Goal: Transaction & Acquisition: Purchase product/service

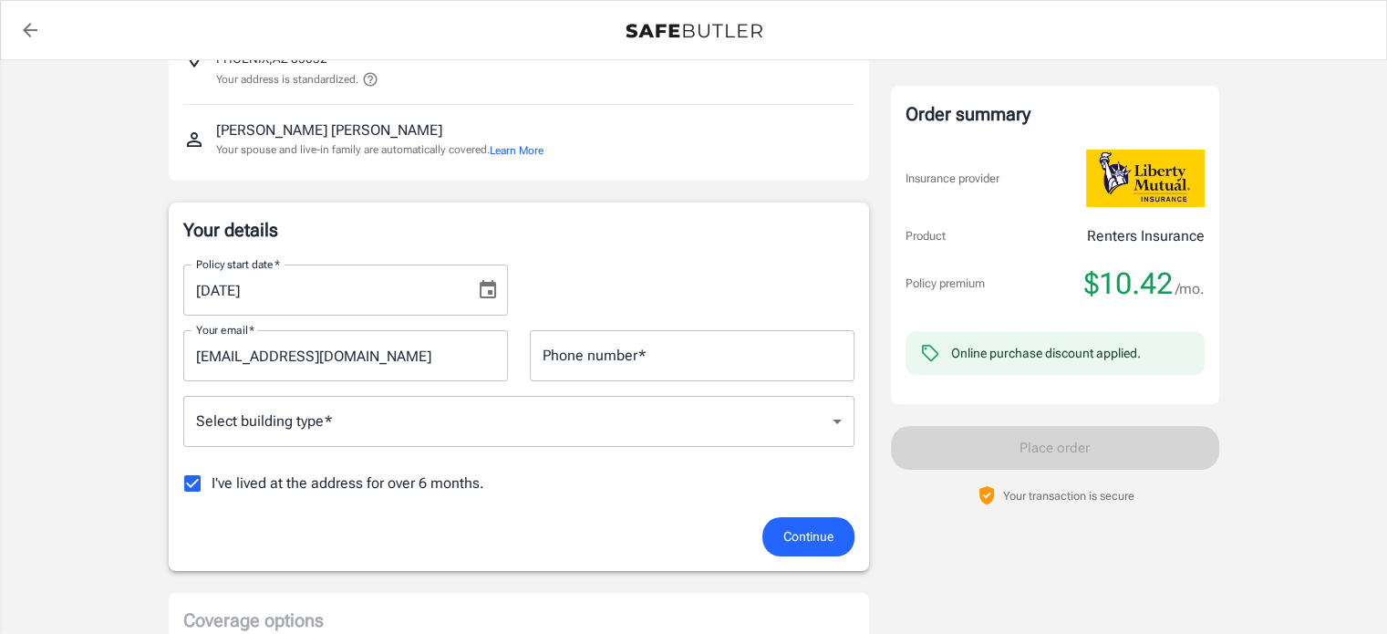
scroll to position [170, 0]
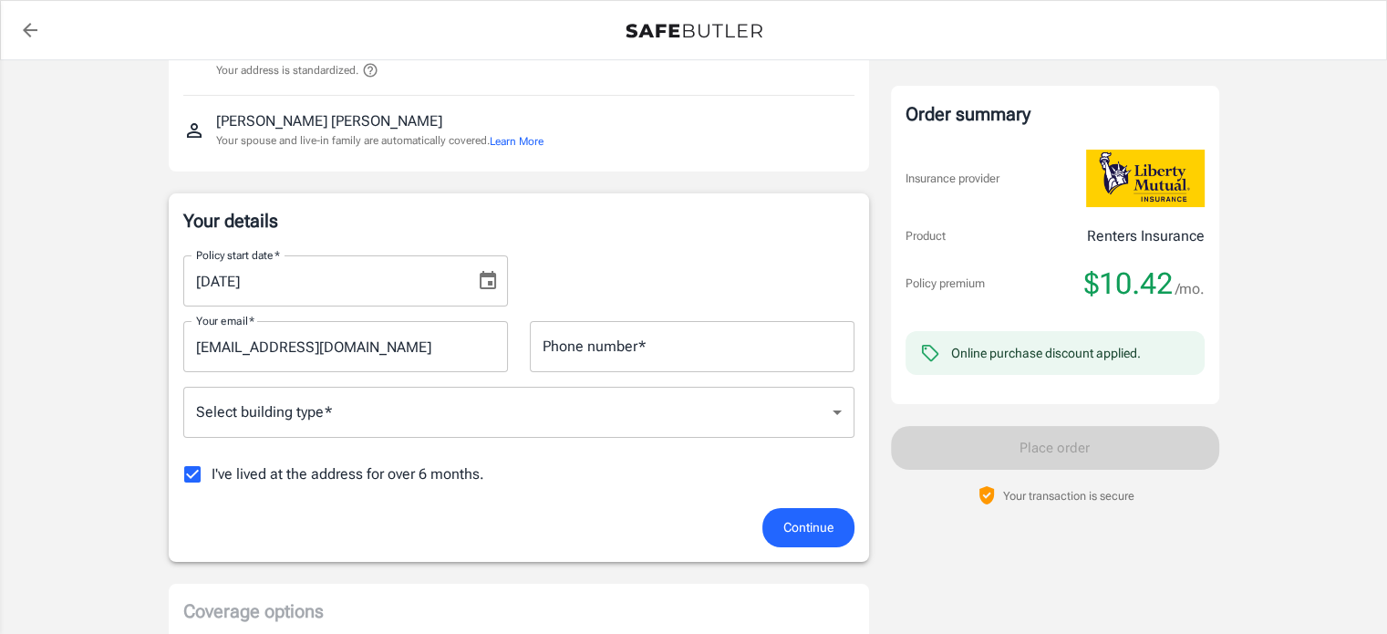
click at [619, 345] on input "Phone number   *" at bounding box center [692, 346] width 325 height 51
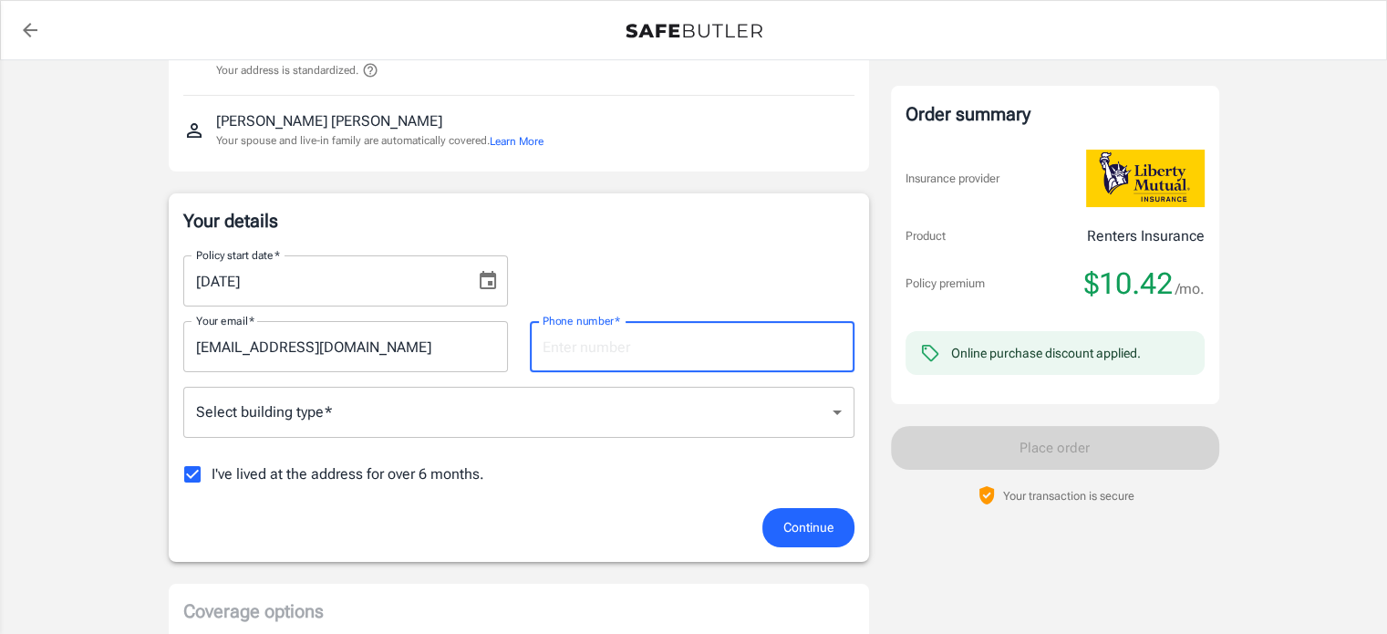
type input "7322139802"
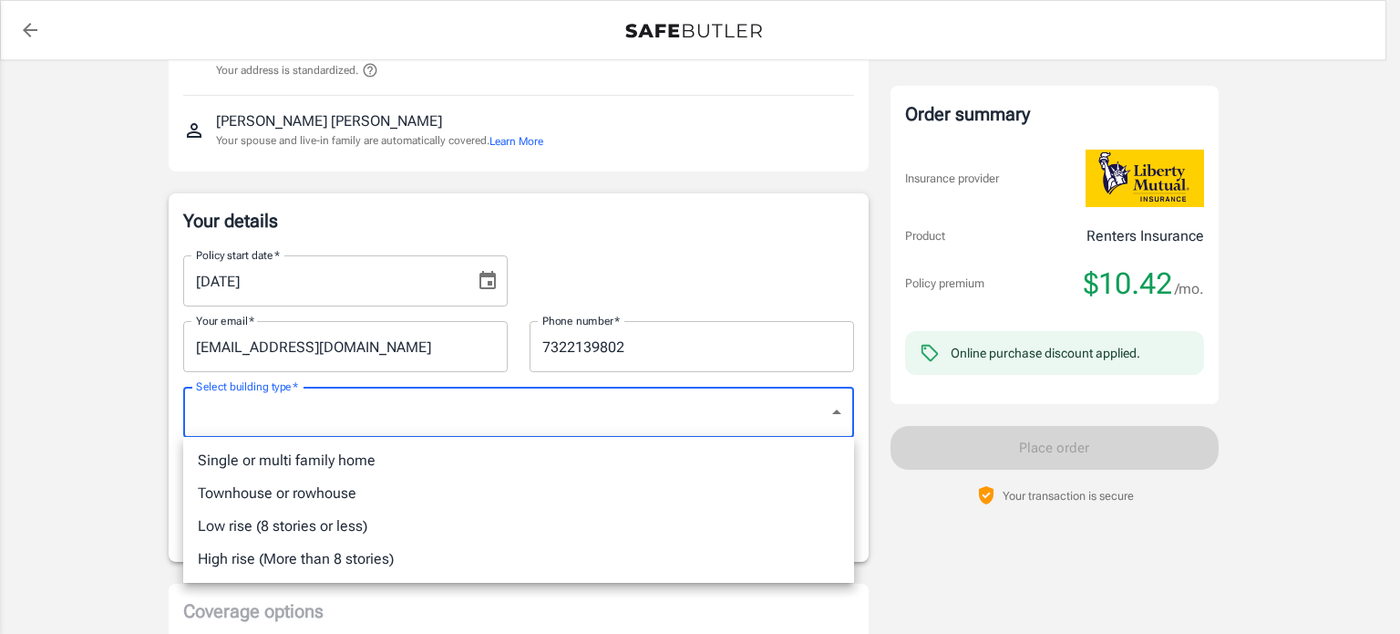
click at [328, 460] on li "Single or multi family home" at bounding box center [518, 460] width 671 height 33
type input "singlefamily"
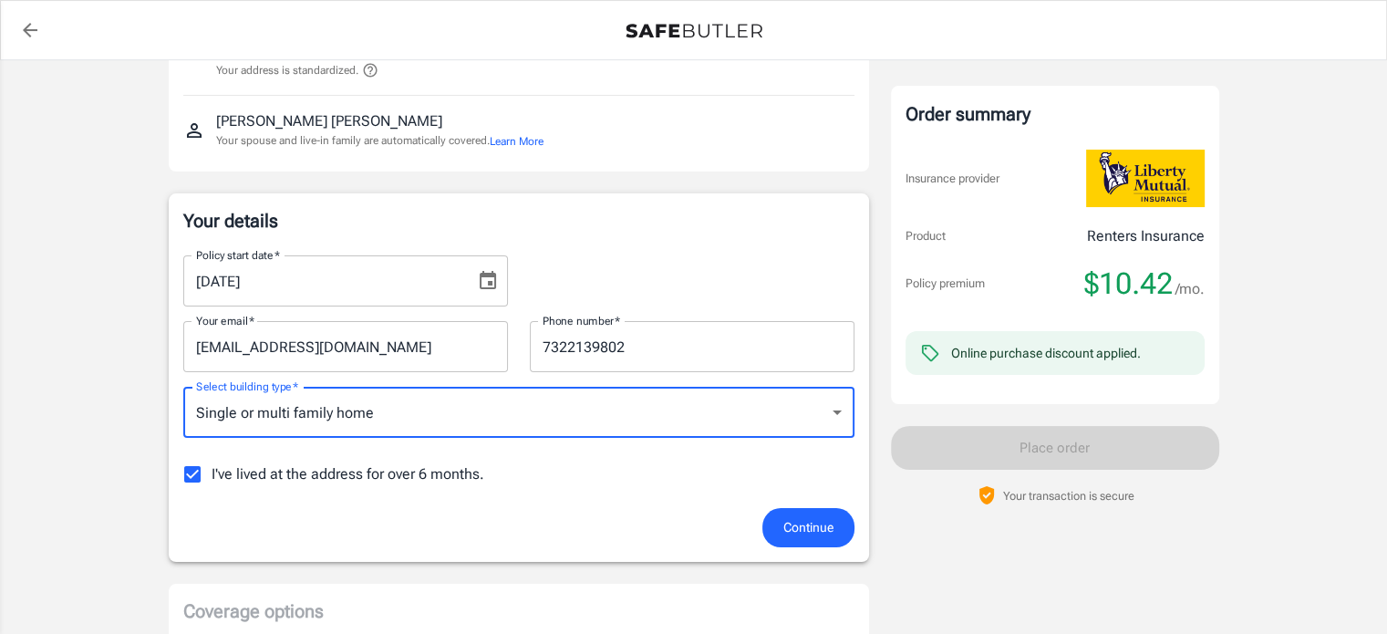
click at [200, 473] on input "I've lived at the address for over 6 months." at bounding box center [192, 474] width 38 height 38
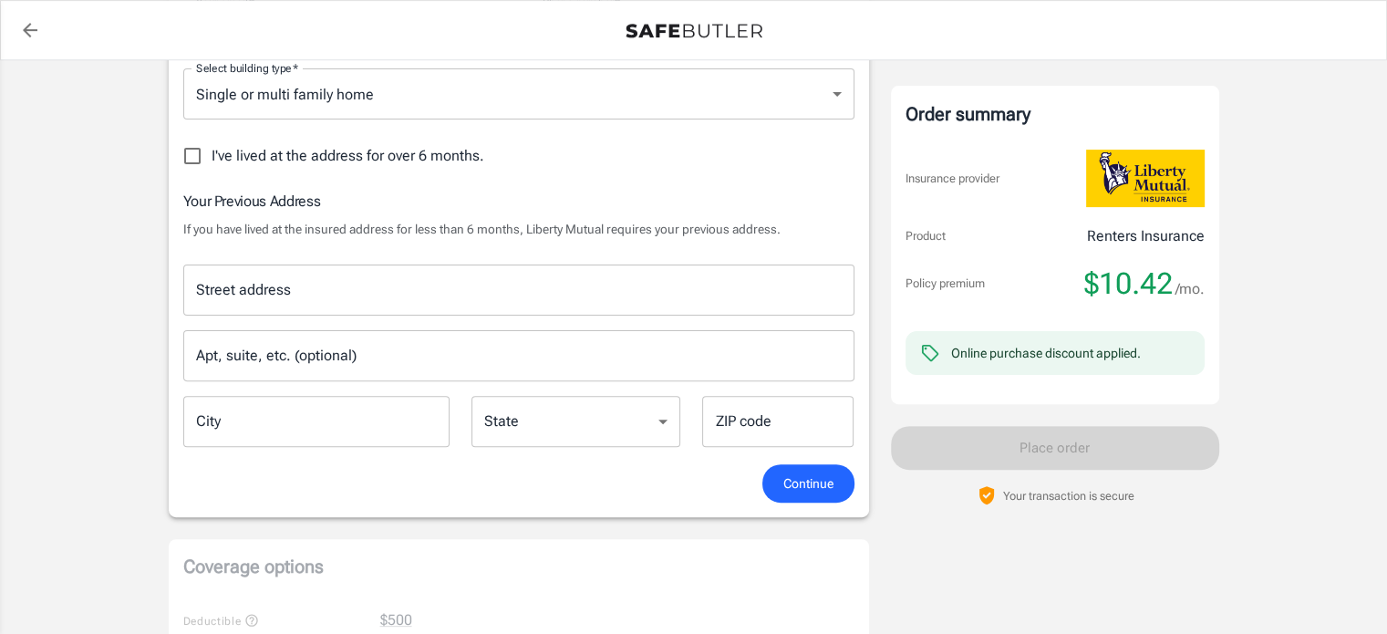
scroll to position [492, 0]
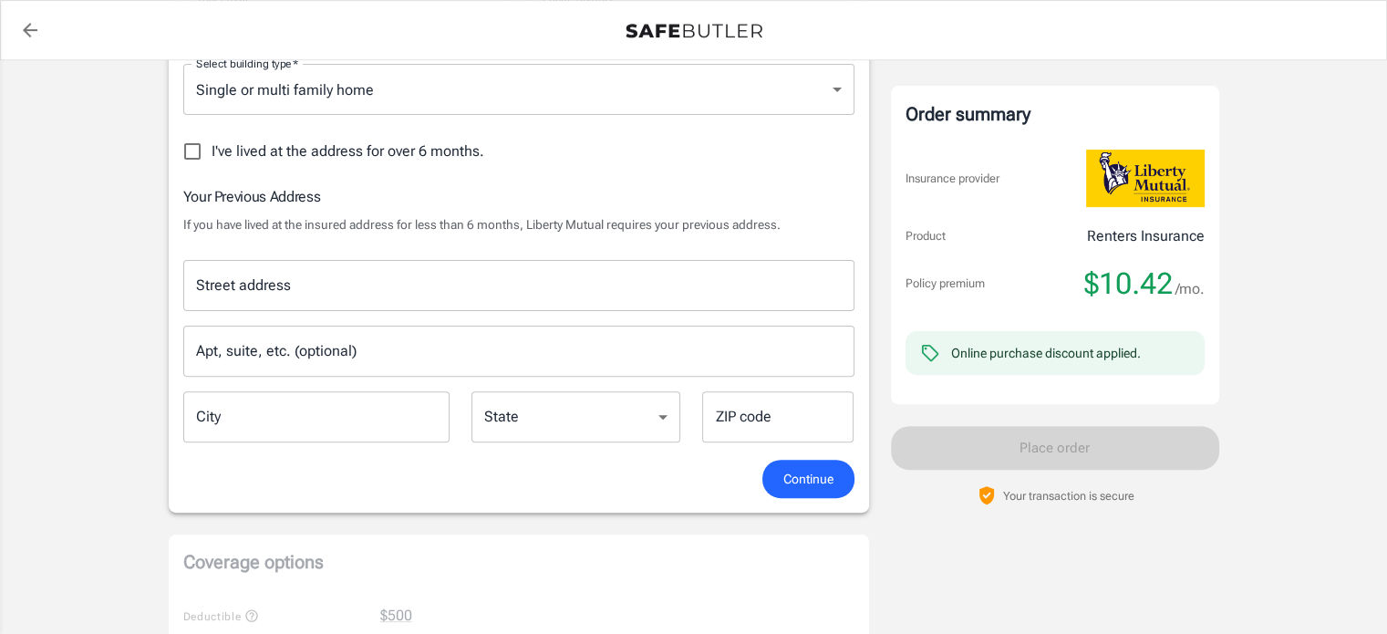
click at [191, 152] on input "I've lived at the address for over 6 months." at bounding box center [192, 151] width 38 height 38
checkbox input "true"
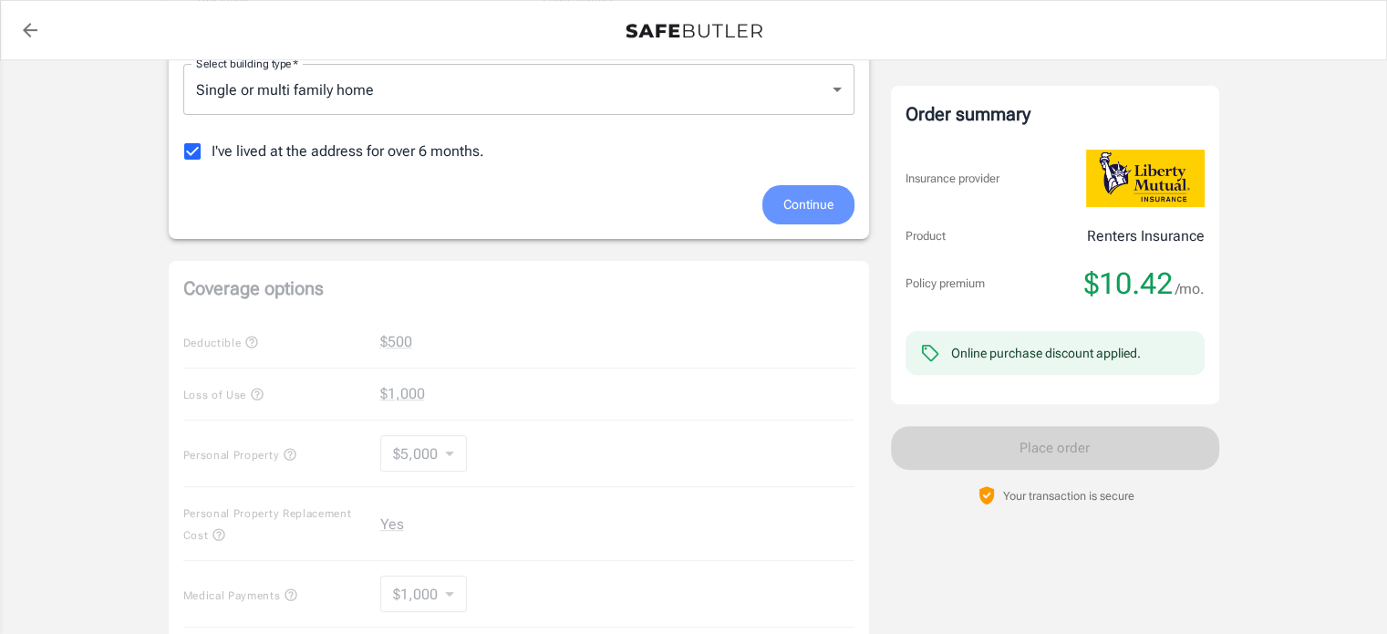
click at [812, 211] on span "Continue" at bounding box center [808, 204] width 50 height 23
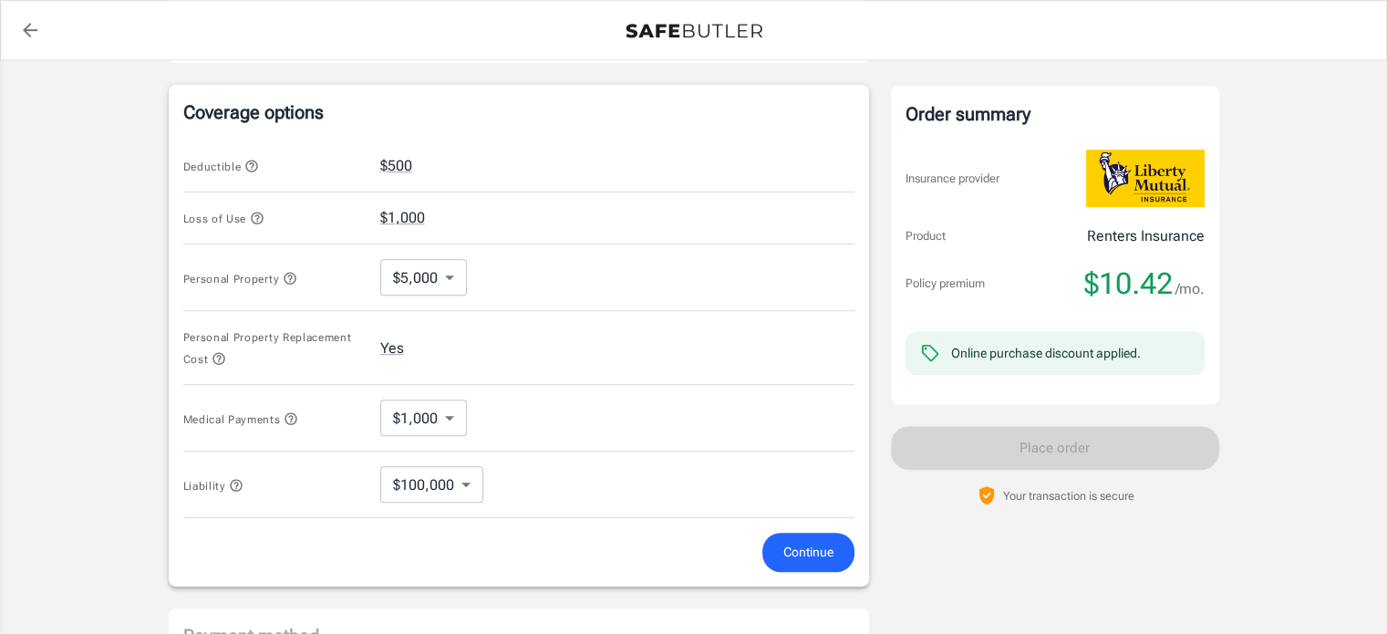
scroll to position [700, 0]
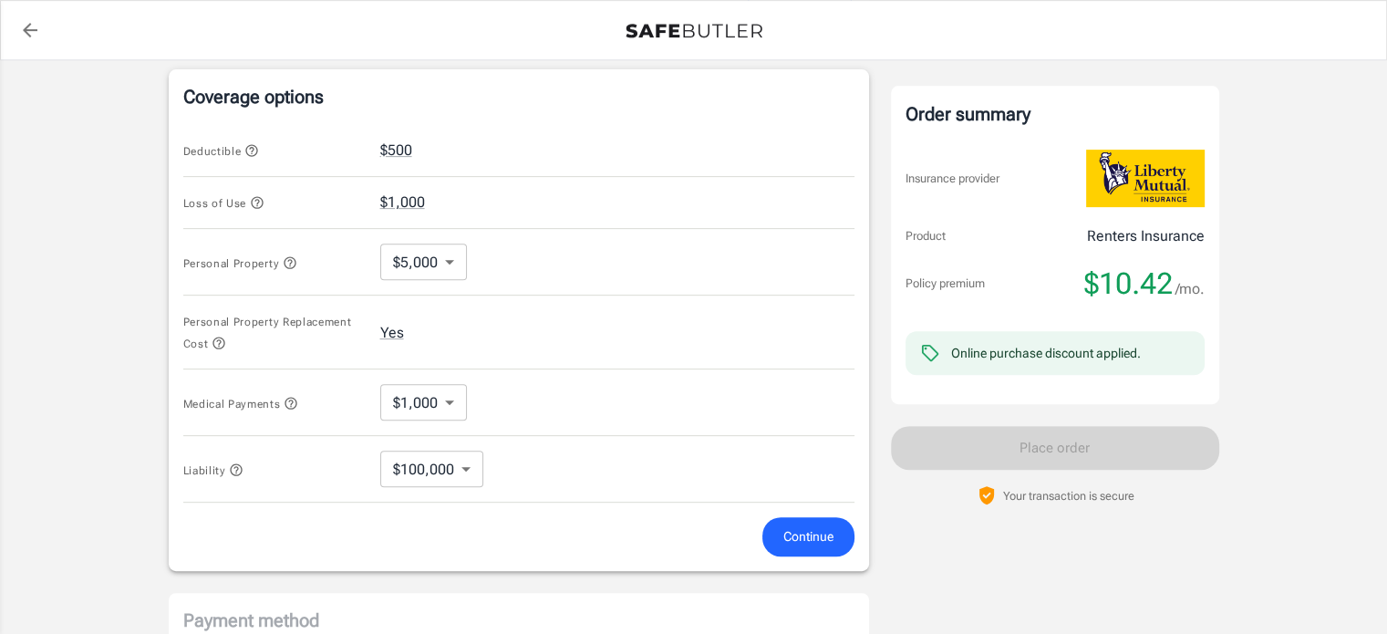
click at [798, 531] on span "Continue" at bounding box center [808, 536] width 50 height 23
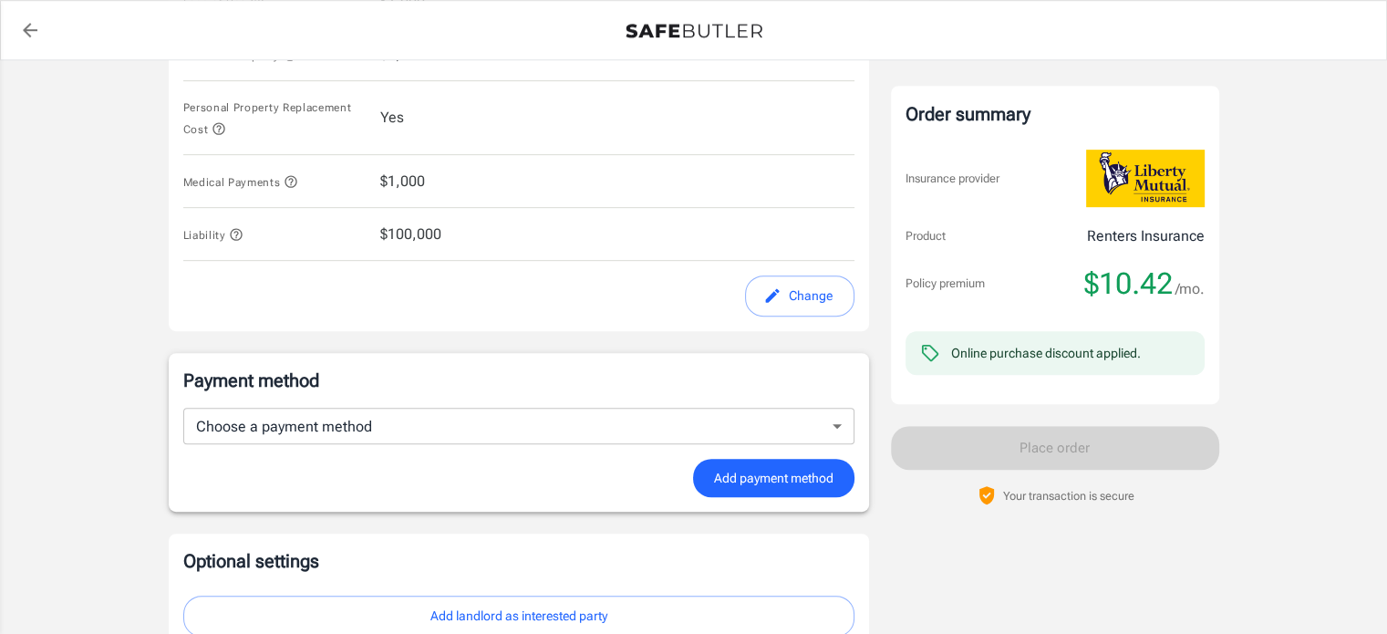
scroll to position [1015, 0]
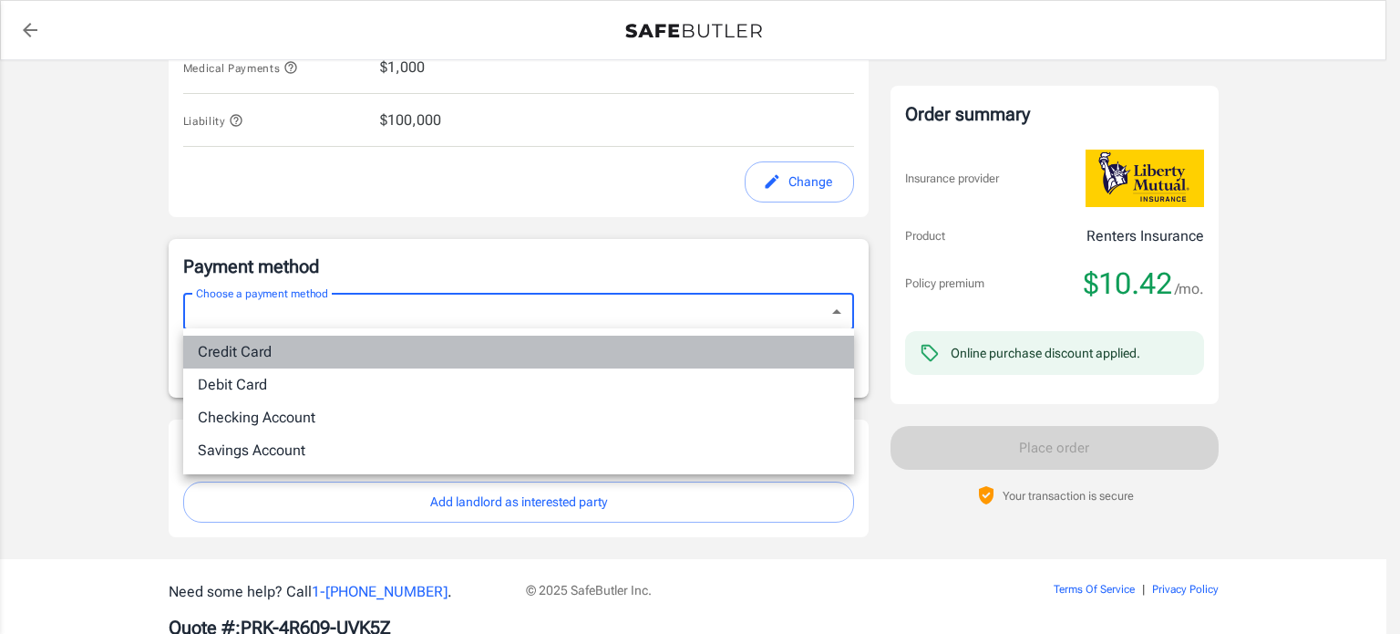
click at [705, 349] on li "Credit Card" at bounding box center [518, 351] width 671 height 33
type input "credit"
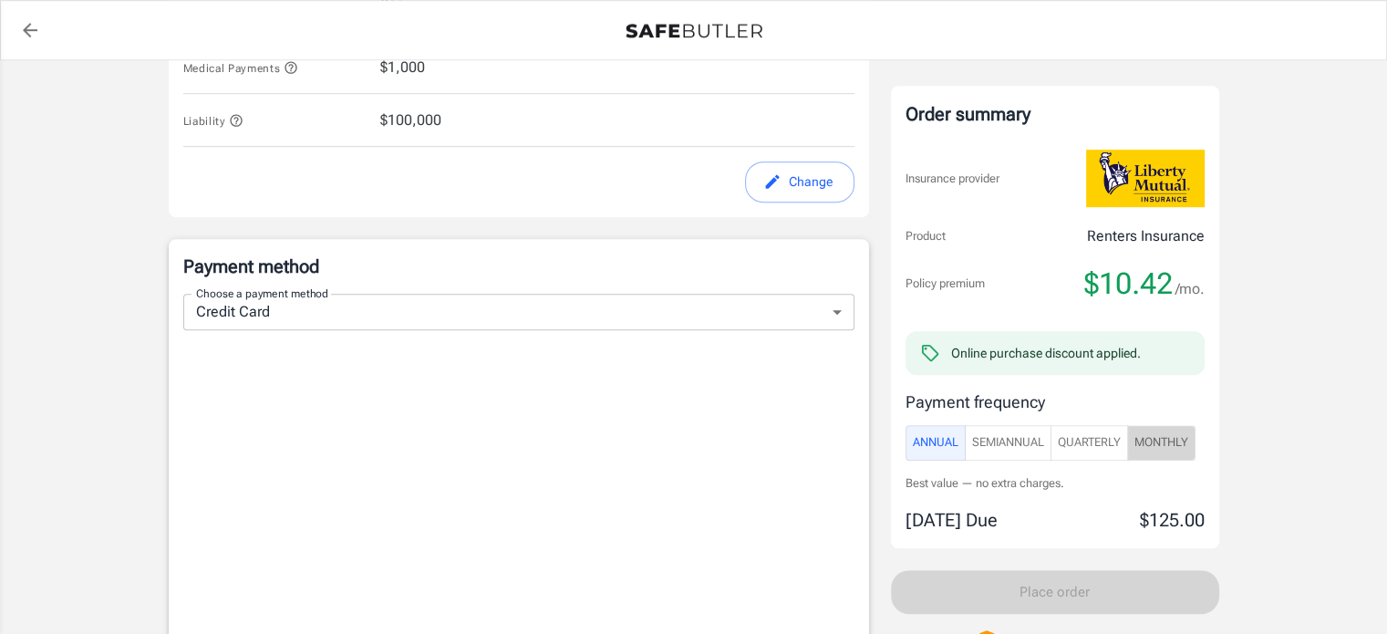
click at [1152, 435] on span "Monthly" at bounding box center [1161, 442] width 54 height 21
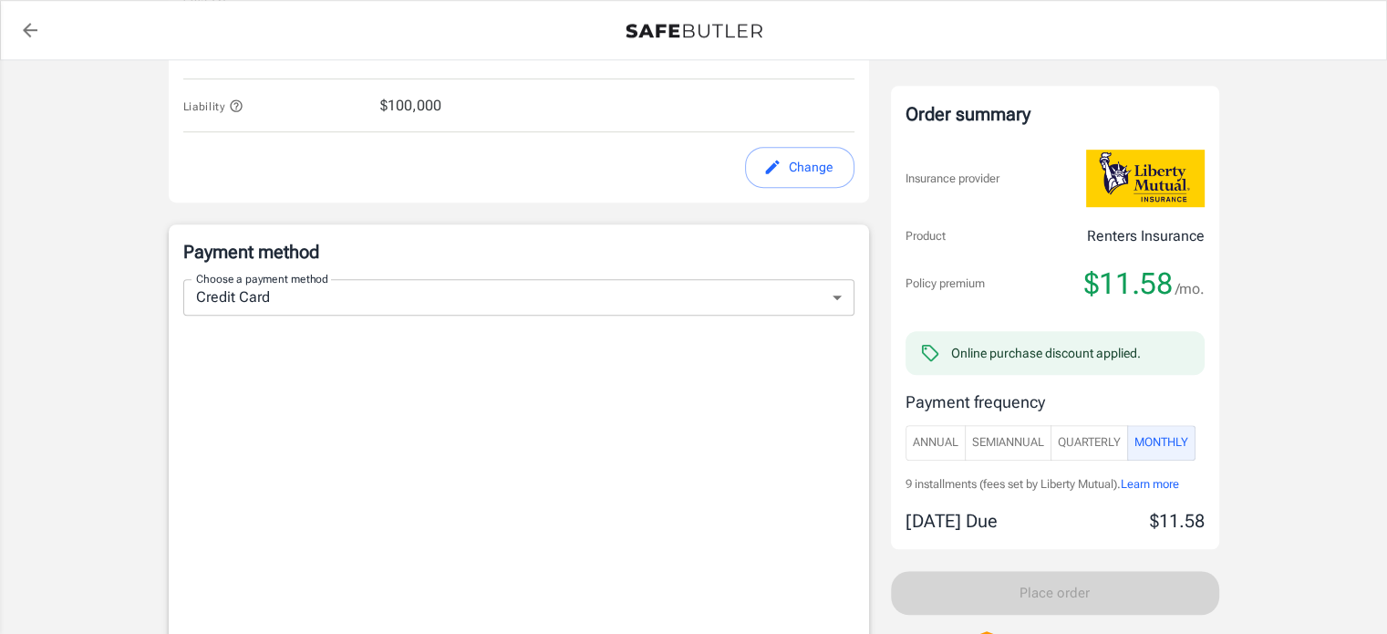
scroll to position [1032, 0]
